Goal: Task Accomplishment & Management: Complete application form

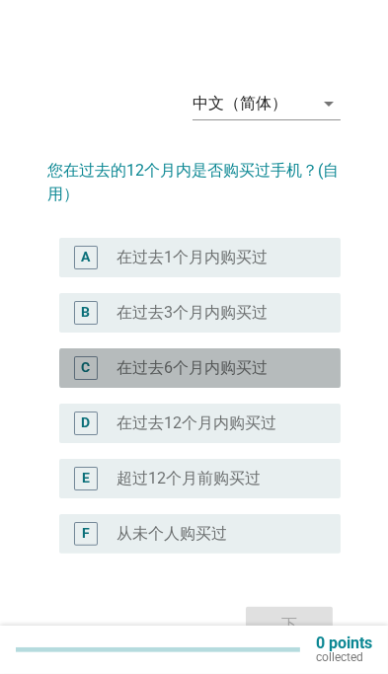
click at [289, 364] on div "radio_button_unchecked 在过去6个月内购买过" at bounding box center [212, 368] width 192 height 20
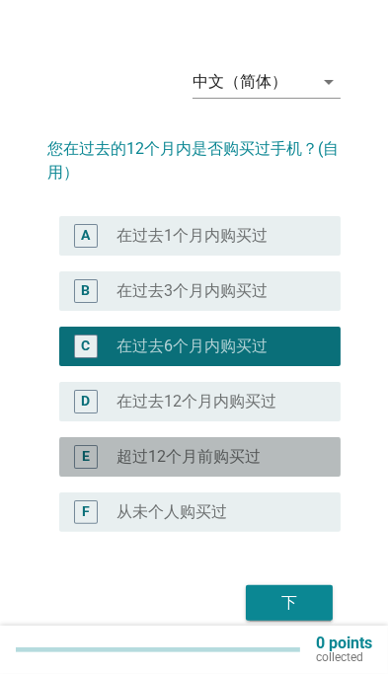
scroll to position [48, 0]
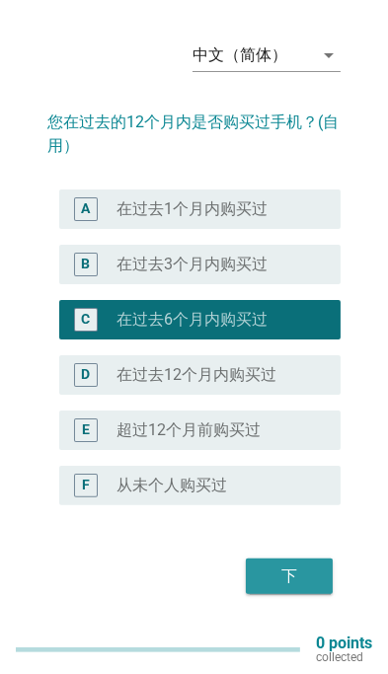
click at [302, 586] on div "下" at bounding box center [288, 576] width 55 height 24
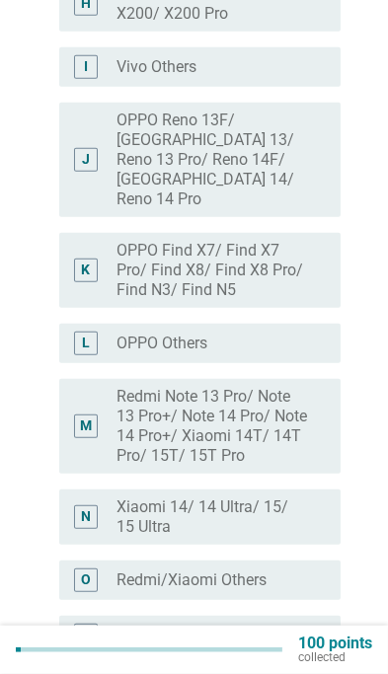
scroll to position [790, 0]
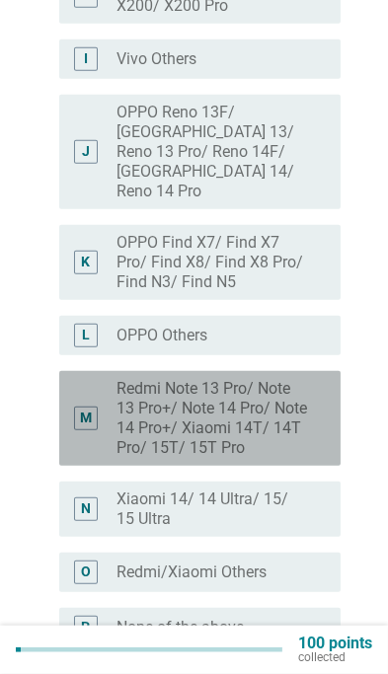
click at [286, 391] on label "Redmi Note 13 Pro/ Note 13 Pro+/ Note 14 Pro/ Note 14 Pro+/ Xiaomi 14T/ 14T Pro…" at bounding box center [212, 418] width 192 height 79
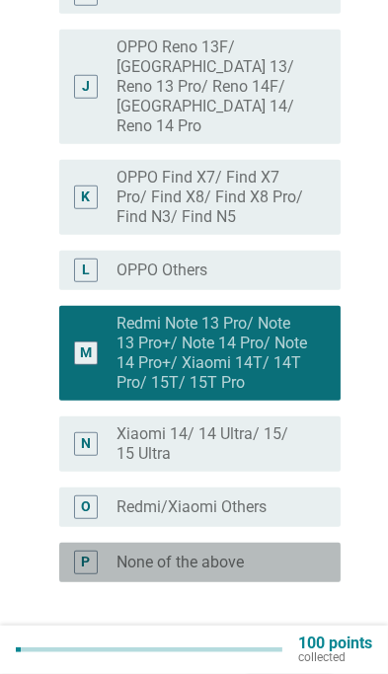
scroll to position [876, 0]
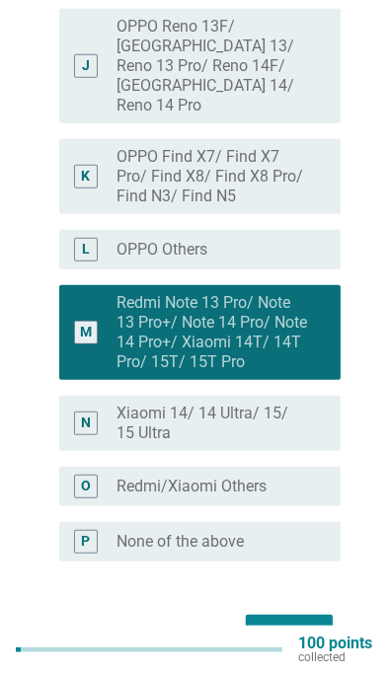
click at [308, 477] on div "radio_button_unchecked Redmi/Xiaomi Others" at bounding box center [212, 487] width 192 height 20
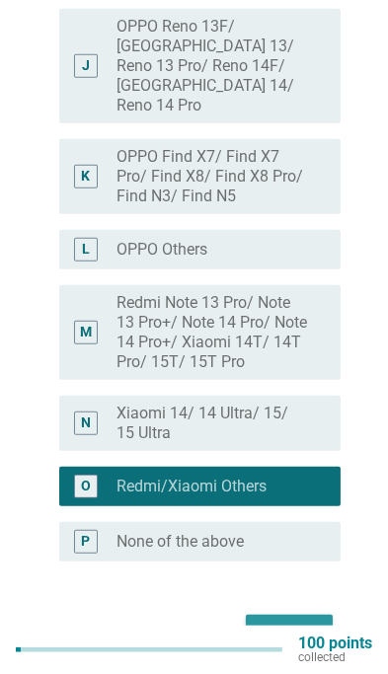
click at [302, 615] on button "下" at bounding box center [289, 633] width 87 height 36
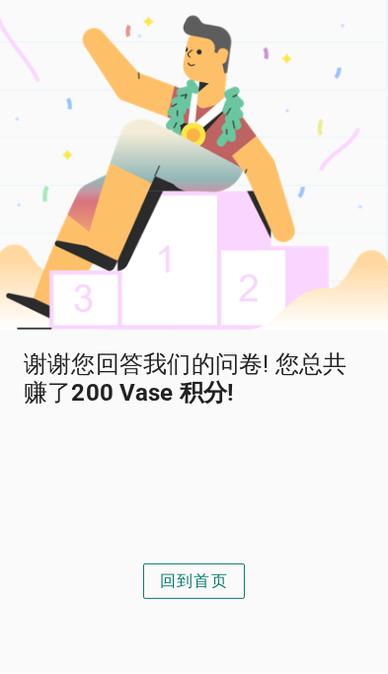
scroll to position [104, 0]
